Goal: Task Accomplishment & Management: Complete application form

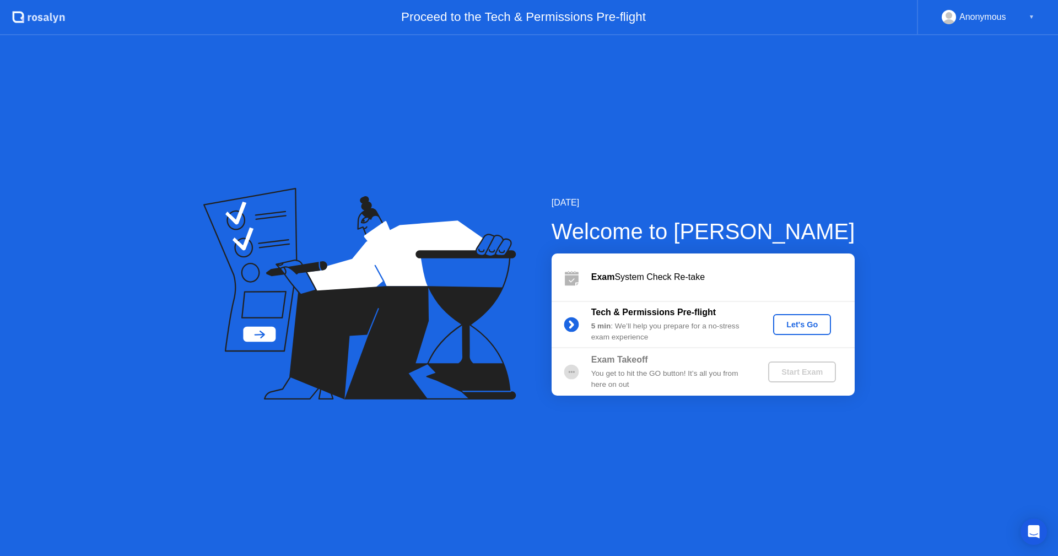
click at [813, 325] on div "Let's Go" at bounding box center [802, 324] width 49 height 9
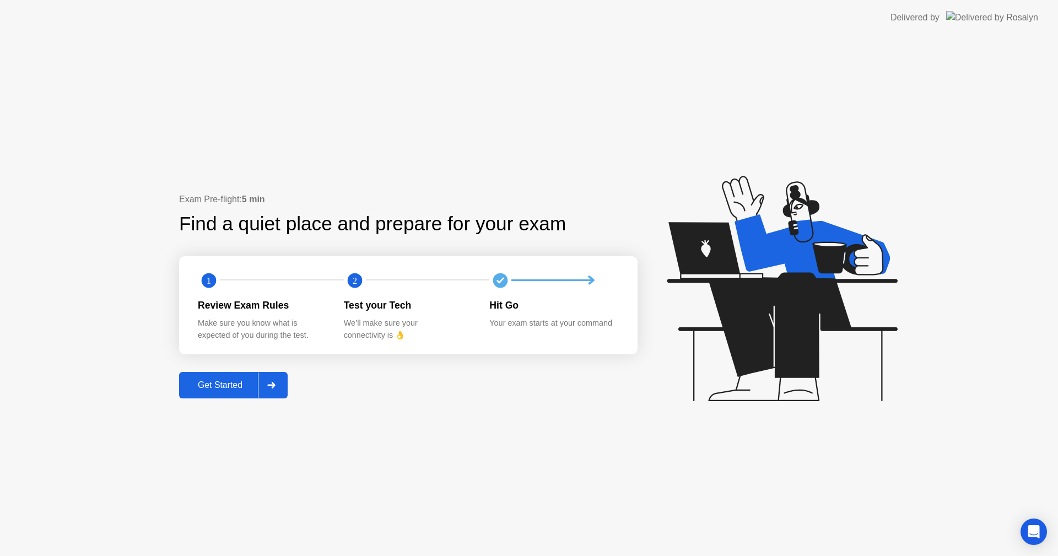
click at [235, 382] on div "Get Started" at bounding box center [220, 385] width 76 height 10
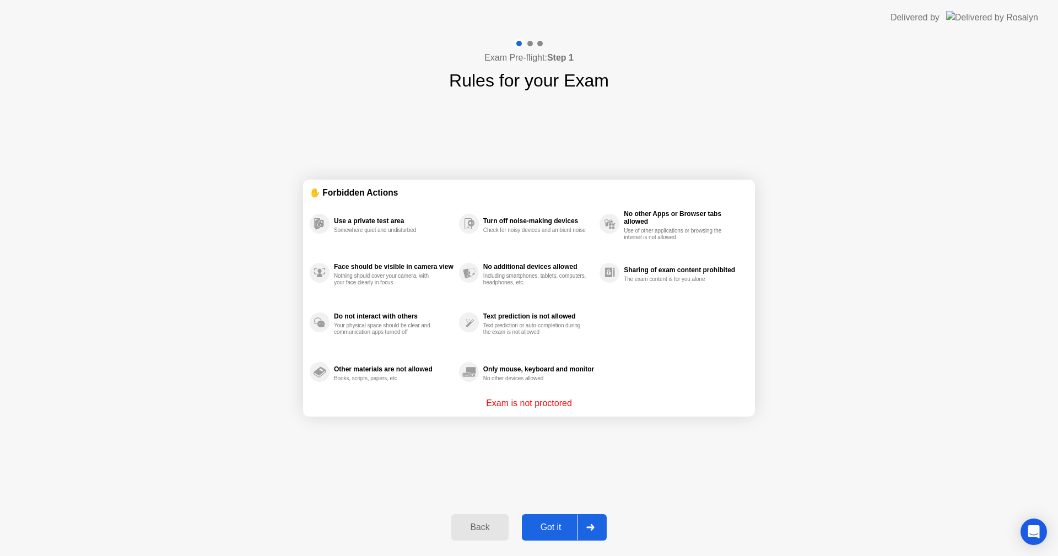
click at [564, 531] on div "Got it" at bounding box center [551, 528] width 52 height 10
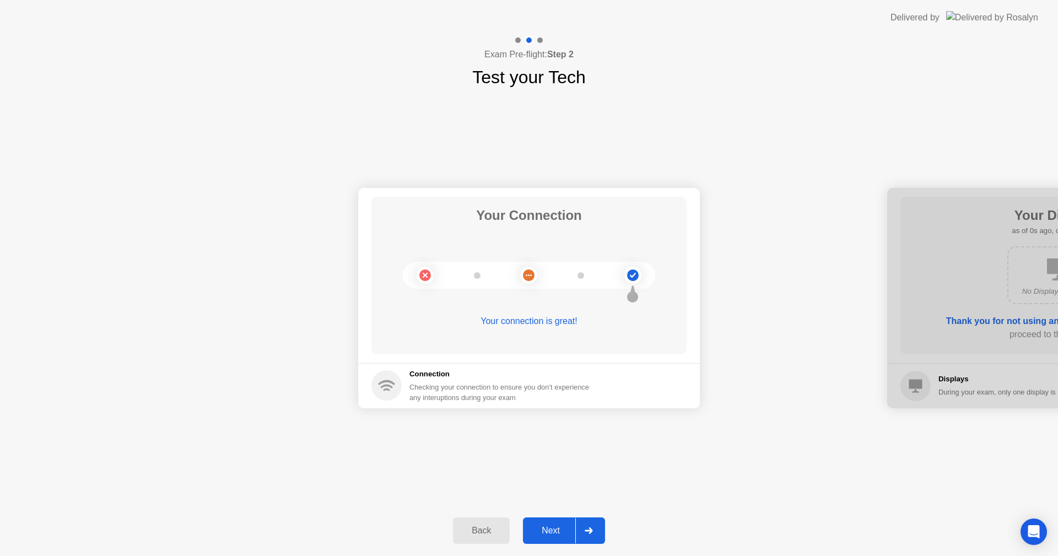
click at [564, 531] on div "Next" at bounding box center [550, 531] width 49 height 10
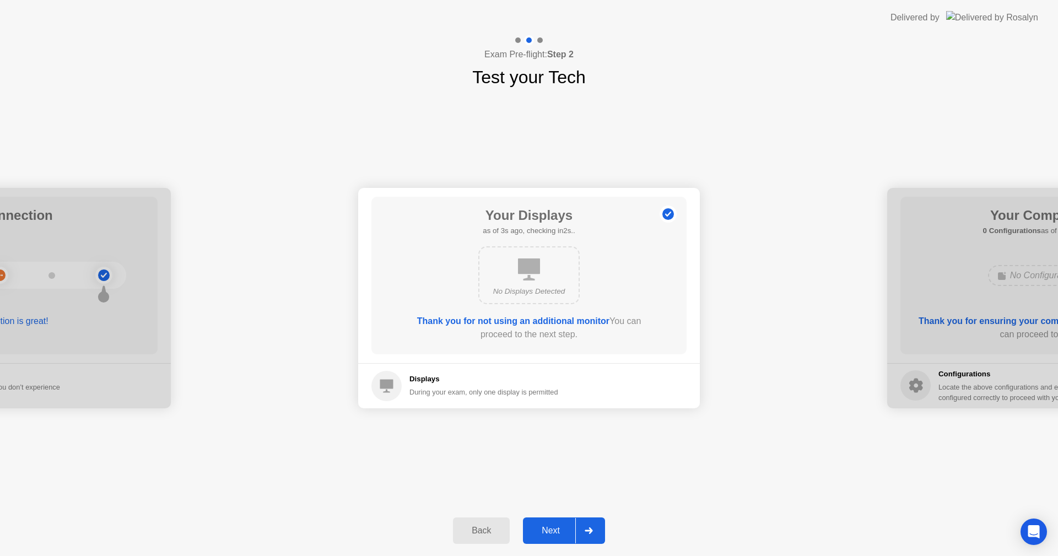
click at [564, 531] on div "Next" at bounding box center [550, 531] width 49 height 10
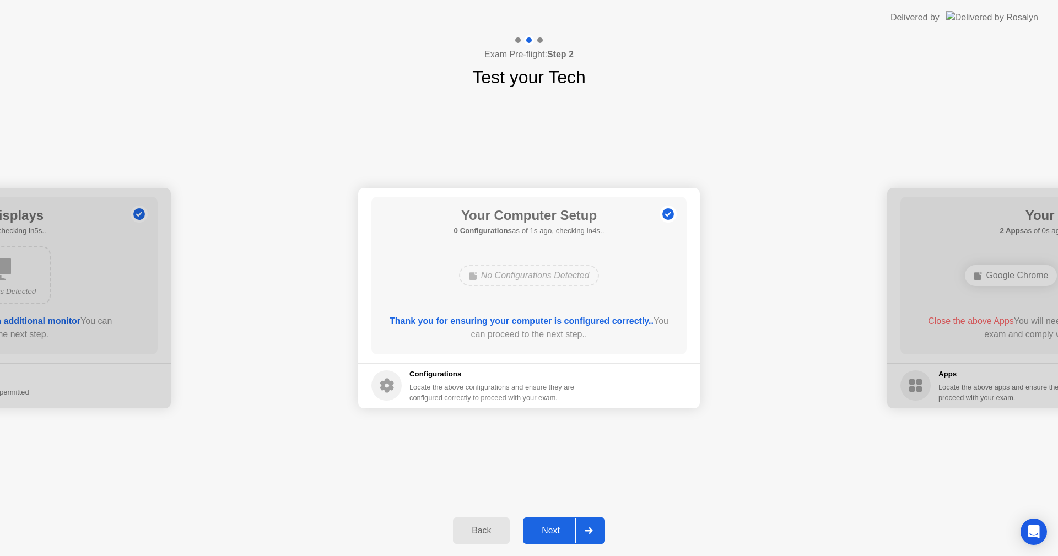
click at [564, 531] on div "Next" at bounding box center [550, 531] width 49 height 10
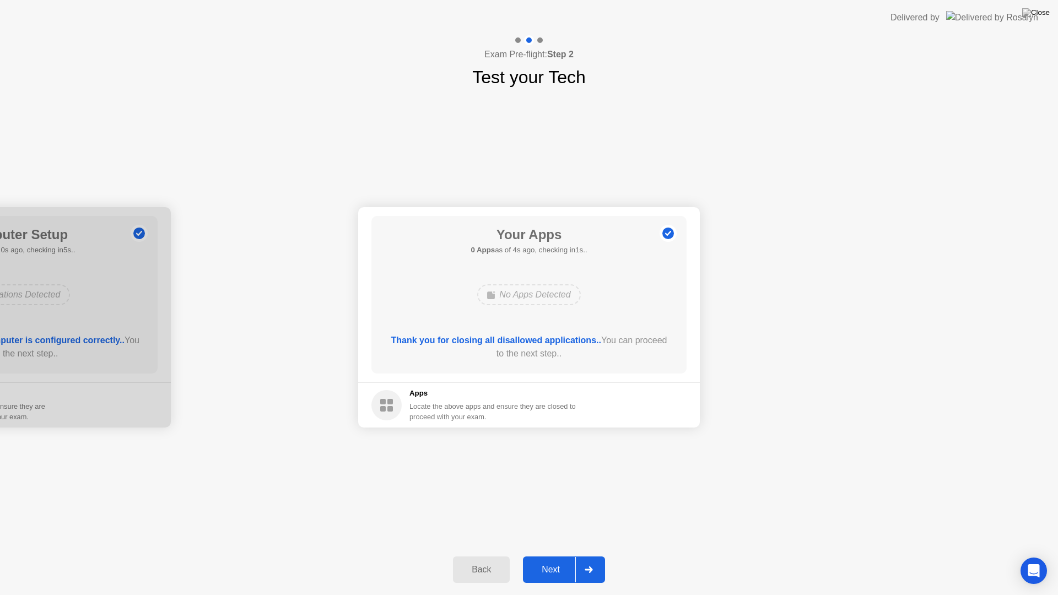
click at [551, 556] on button "Next" at bounding box center [564, 570] width 82 height 26
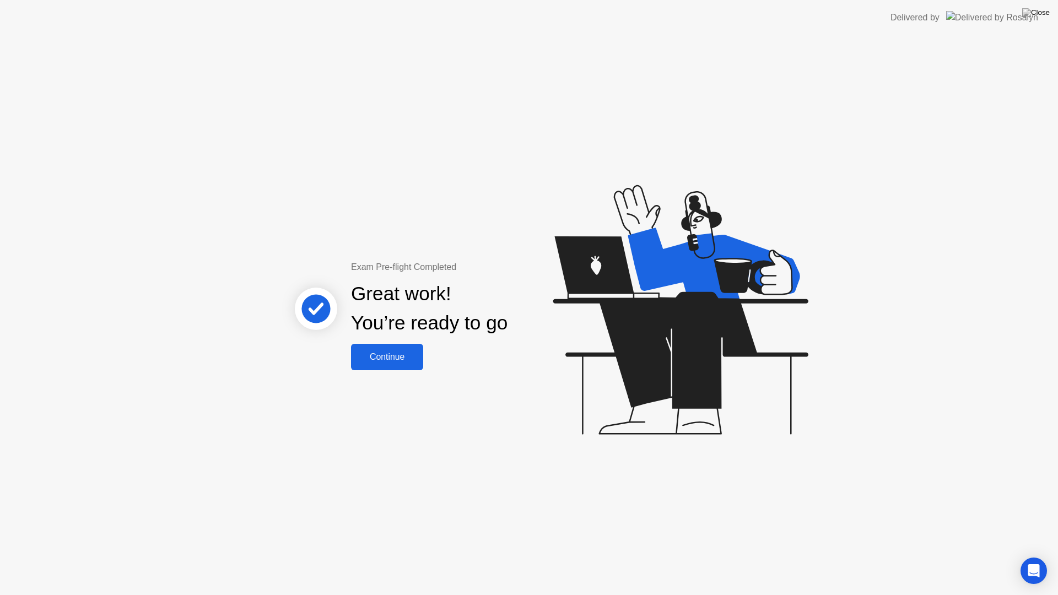
click at [414, 348] on button "Continue" at bounding box center [387, 357] width 72 height 26
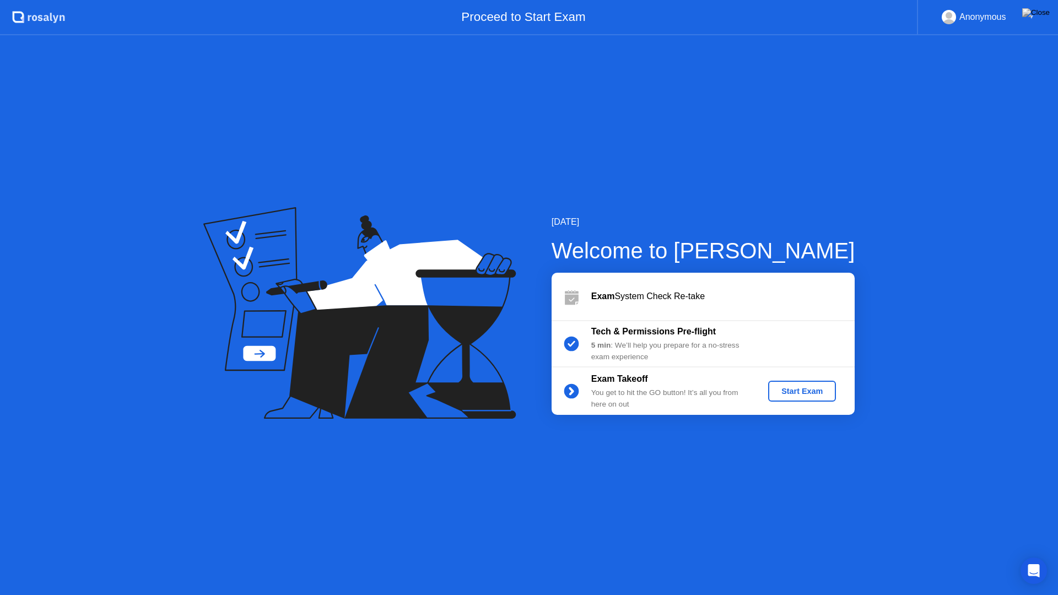
click at [819, 396] on div "Start Exam" at bounding box center [802, 391] width 59 height 9
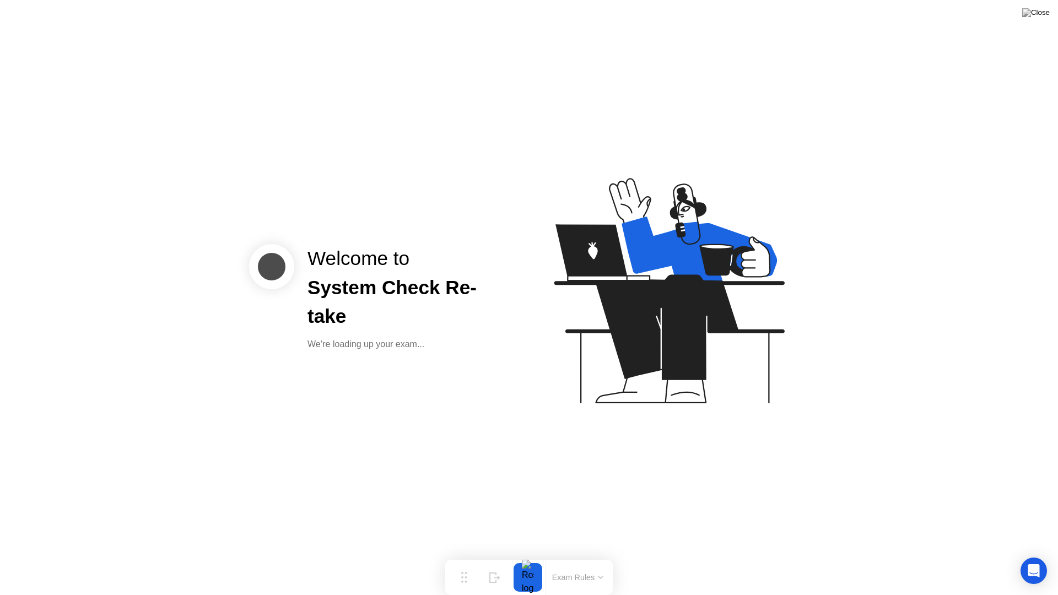
click at [709, 481] on div "Welcome to System Check Re-take We’re loading up your exam..." at bounding box center [529, 297] width 1058 height 595
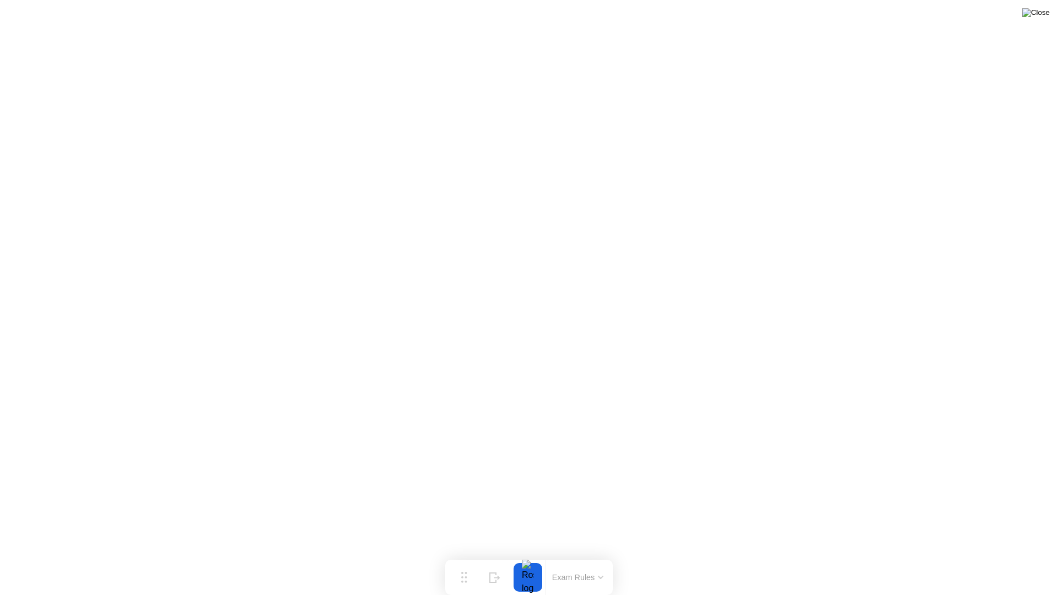
click at [1044, 12] on img at bounding box center [1037, 12] width 28 height 9
click at [565, 556] on div at bounding box center [529, 595] width 1058 height 0
click at [651, 556] on div at bounding box center [529, 595] width 1058 height 0
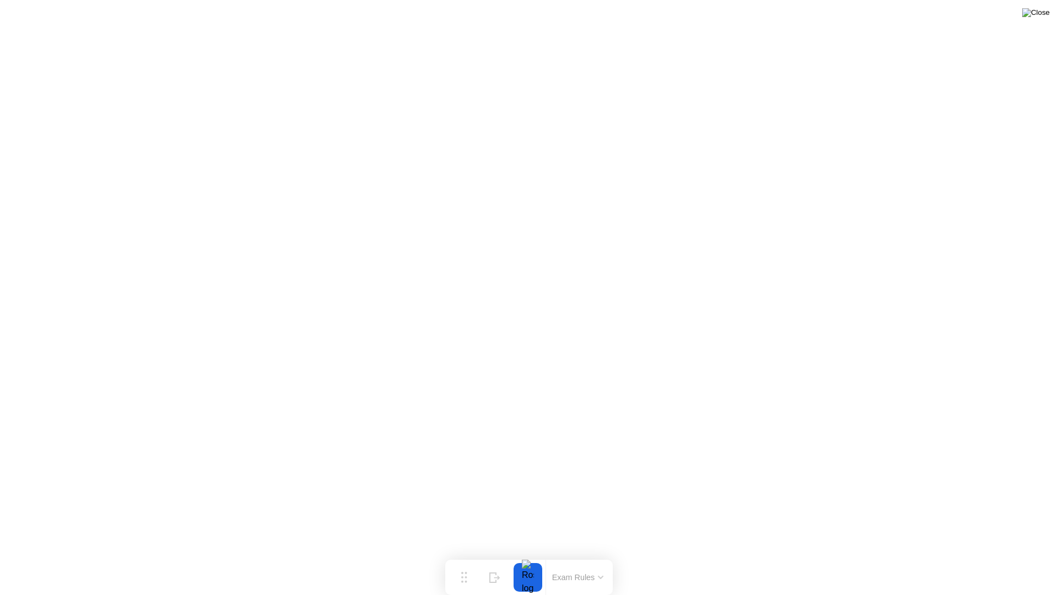
click at [1046, 15] on img at bounding box center [1037, 12] width 28 height 9
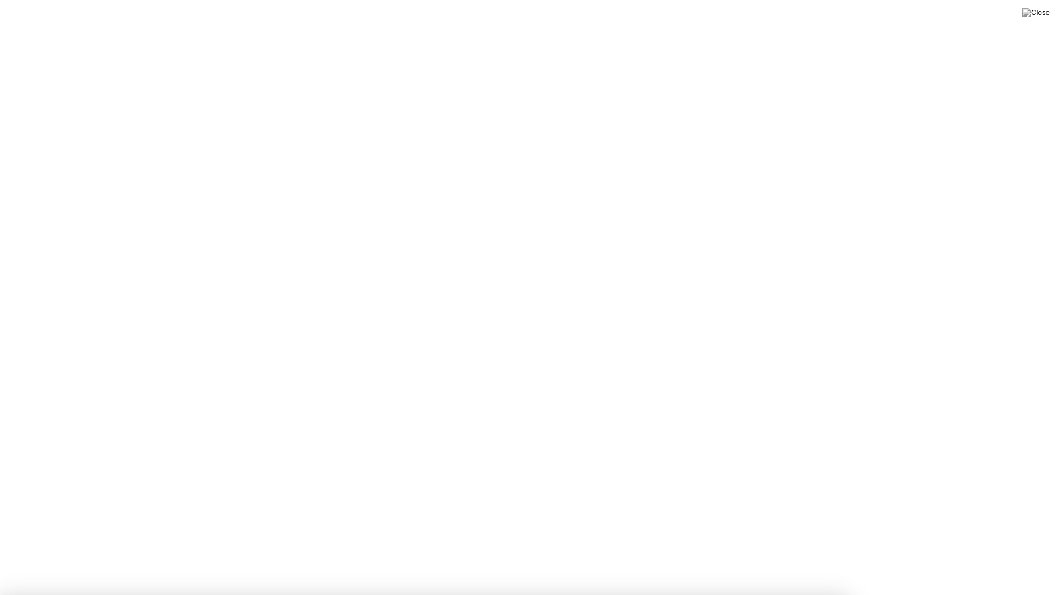
click at [568, 556] on div at bounding box center [529, 595] width 1058 height 0
click at [530, 556] on div at bounding box center [529, 595] width 1058 height 0
